Goal: Task Accomplishment & Management: Complete application form

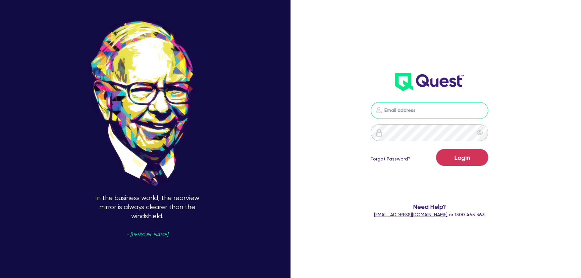
type input "[PERSON_NAME][EMAIL_ADDRESS][PERSON_NAME][DOMAIN_NAME]"
click at [466, 154] on button "Login" at bounding box center [462, 157] width 52 height 17
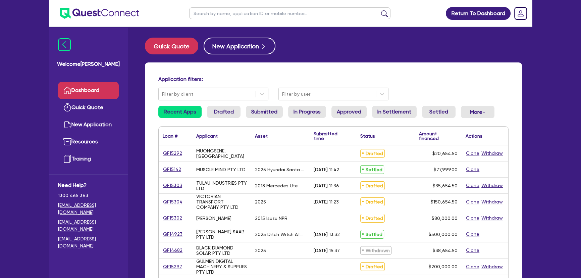
click at [347, 42] on div "Quick Quote New Application" at bounding box center [333, 46] width 377 height 17
drag, startPoint x: 144, startPoint y: 14, endPoint x: 78, endPoint y: 14, distance: 65.7
click at [78, 14] on header "Return To Dashboard Edit Profile Logout" at bounding box center [290, 13] width 483 height 27
click at [105, 44] on div "Welcome Joel" at bounding box center [88, 51] width 79 height 48
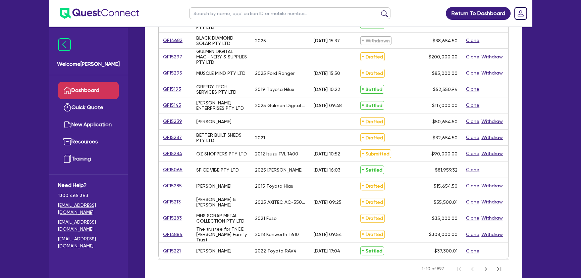
scroll to position [243, 0]
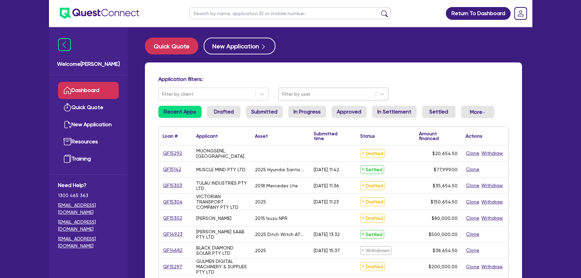
click at [323, 91] on div at bounding box center [327, 94] width 90 height 8
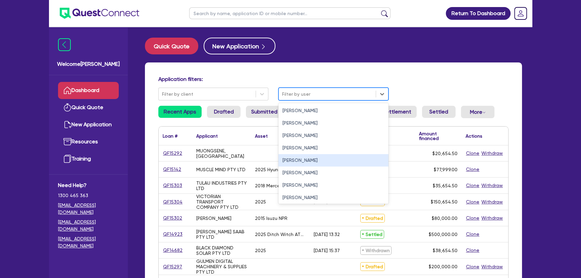
click at [299, 160] on div "[PERSON_NAME]" at bounding box center [333, 160] width 110 height 12
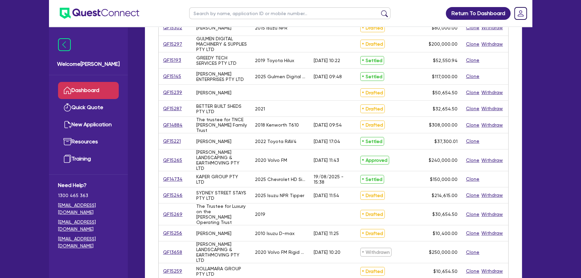
scroll to position [91, 0]
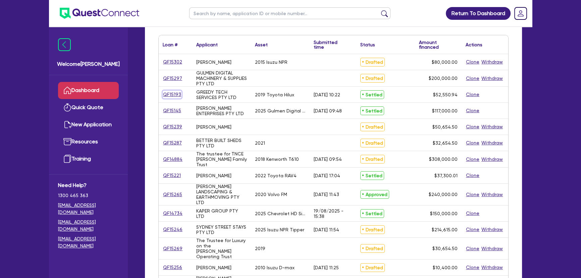
click at [175, 94] on link "QF15193" at bounding box center [172, 95] width 19 height 8
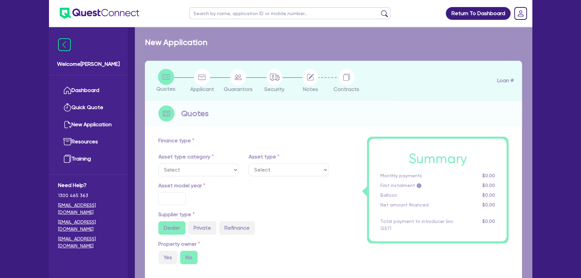
select select "CARS_AND_LIGHT_TRUCKS"
type input "2019"
radio input "false"
radio input "true"
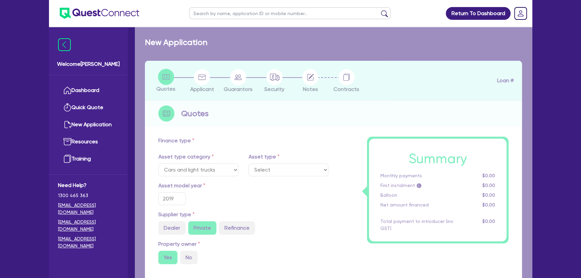
type input "51,901.94"
type input "3.95"
type input "2,076.08"
type input "9.75"
type input "590"
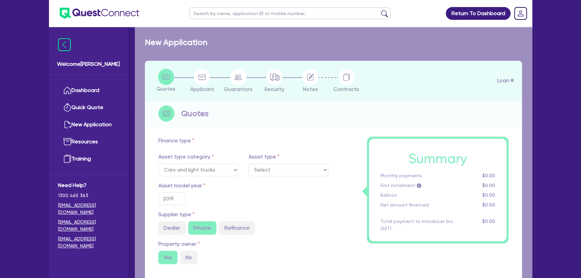
select select "PASSENGER_VEHICLES"
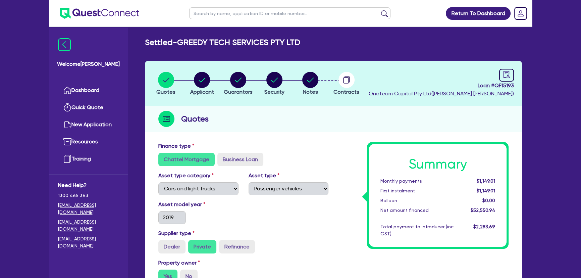
scroll to position [27, 0]
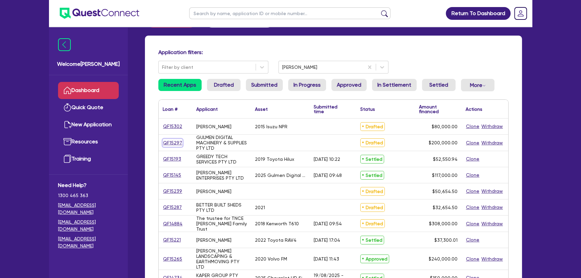
click at [173, 143] on link "QF15297" at bounding box center [173, 143] width 20 height 8
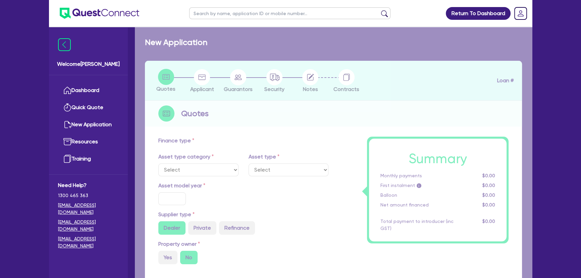
radio input "true"
type input "200,000"
type input "4"
type input "8,000"
type input "9.15"
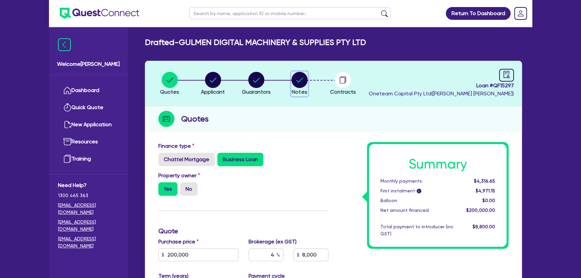
click at [303, 77] on circle "button" at bounding box center [299, 80] width 16 height 16
select select "Other"
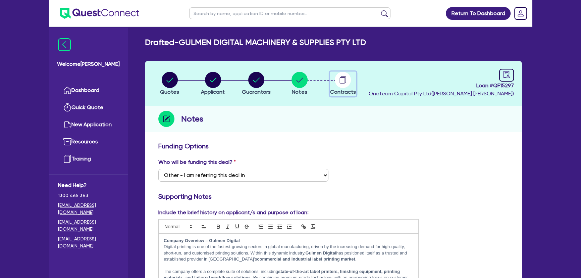
click at [347, 79] on circle "button" at bounding box center [343, 80] width 16 height 16
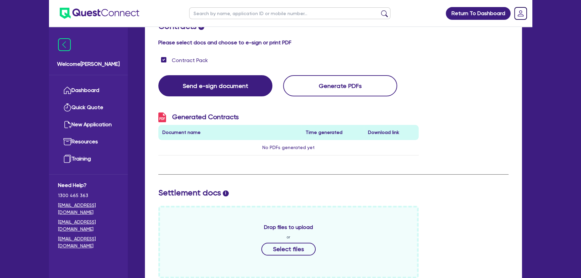
scroll to position [28, 0]
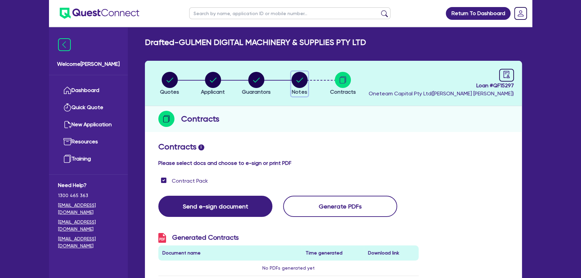
click at [301, 87] on button "Notes" at bounding box center [299, 83] width 17 height 25
select select "Other"
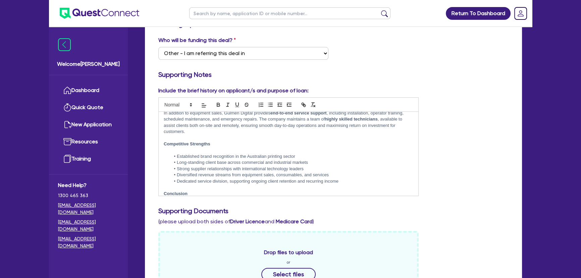
scroll to position [74, 0]
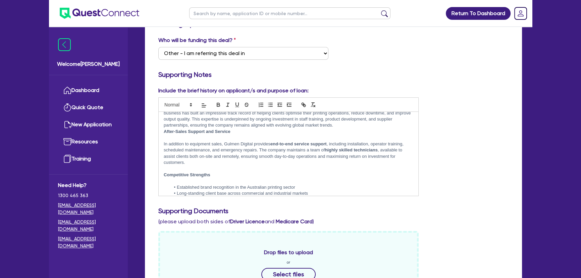
click at [111, 8] on img at bounding box center [99, 13] width 79 height 11
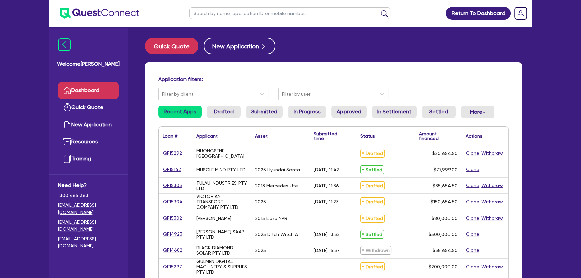
click at [280, 15] on input "text" at bounding box center [289, 13] width 201 height 12
type input "marches"
click at [379, 10] on button "submit" at bounding box center [384, 14] width 11 height 9
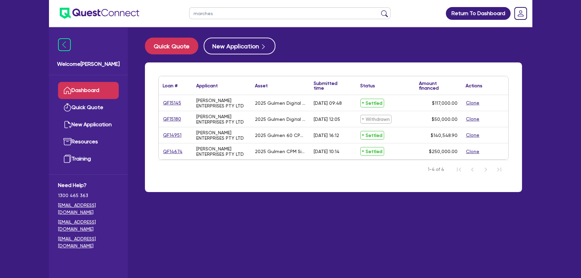
click at [173, 130] on div "QF14951" at bounding box center [176, 135] width 34 height 16
click at [173, 133] on link "QF14951" at bounding box center [172, 135] width 19 height 8
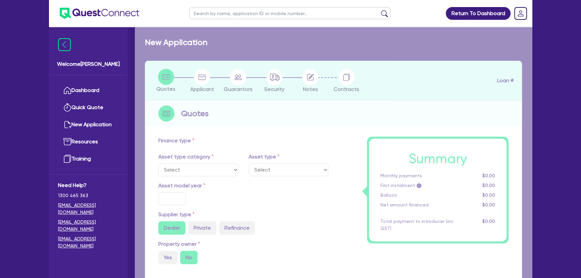
select select "SECONDARY_ASSETS"
type input "2025"
radio input "true"
type input "140,000"
type input "6.47"
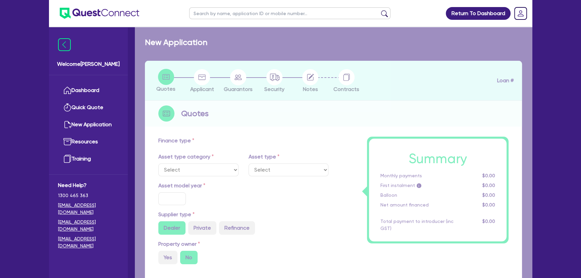
type input "9,090.91"
type input "8.74"
type input "499"
select select "PRINTING_AND_PACKAGING_EQUIPMENT"
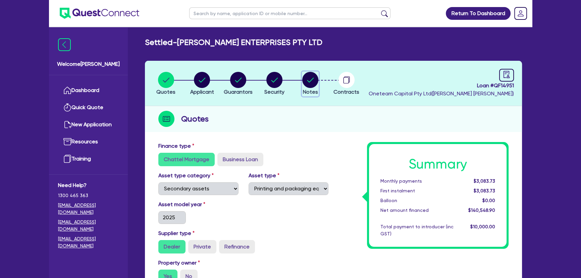
click at [315, 76] on circle "button" at bounding box center [310, 80] width 16 height 16
select select "Other"
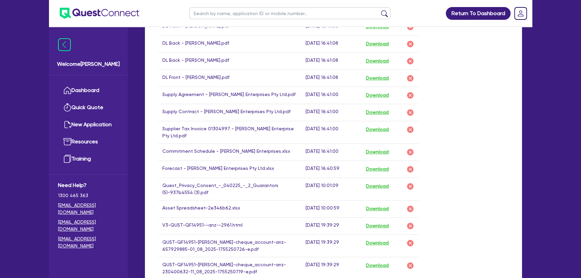
scroll to position [457, 0]
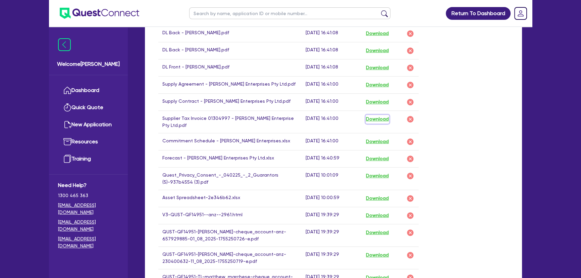
click at [381, 119] on button "Download" at bounding box center [376, 119] width 23 height 9
